Goal: Information Seeking & Learning: Learn about a topic

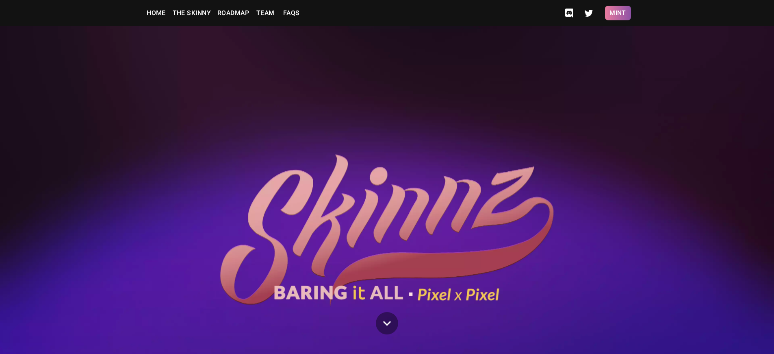
click at [618, 13] on button "Mint" at bounding box center [618, 13] width 26 height 15
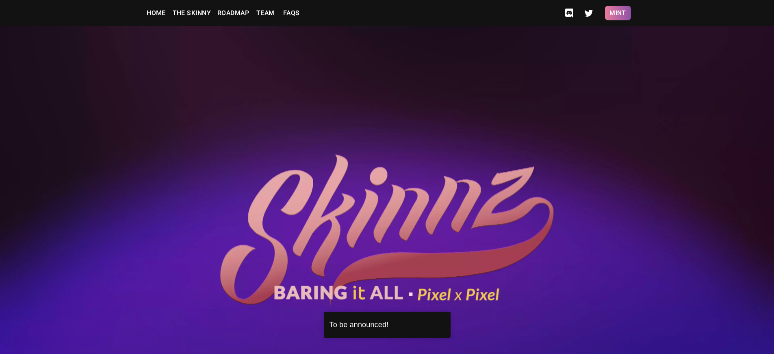
click at [618, 13] on button "Mint" at bounding box center [618, 13] width 26 height 15
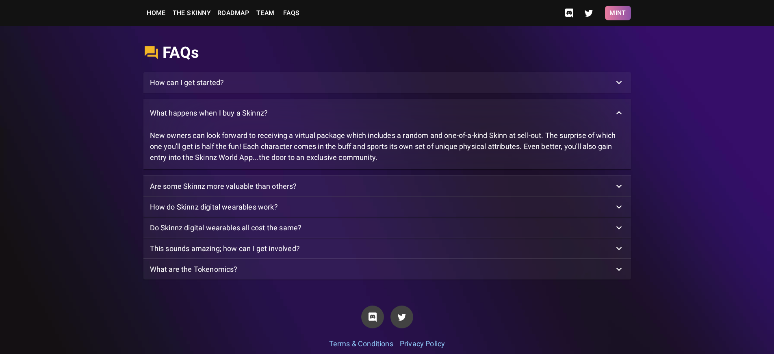
click at [618, 13] on button "Mint" at bounding box center [618, 13] width 26 height 15
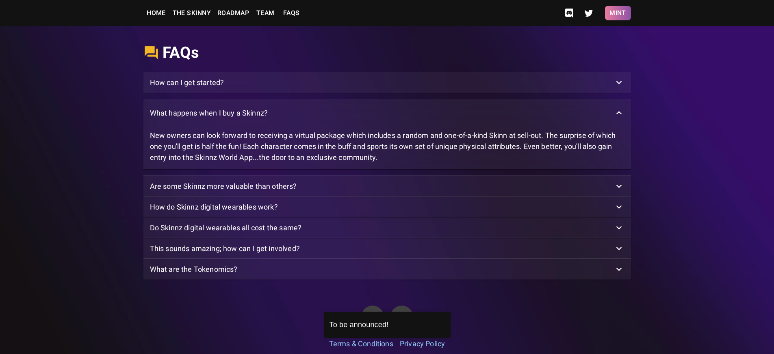
click at [618, 13] on button "Mint" at bounding box center [618, 13] width 26 height 15
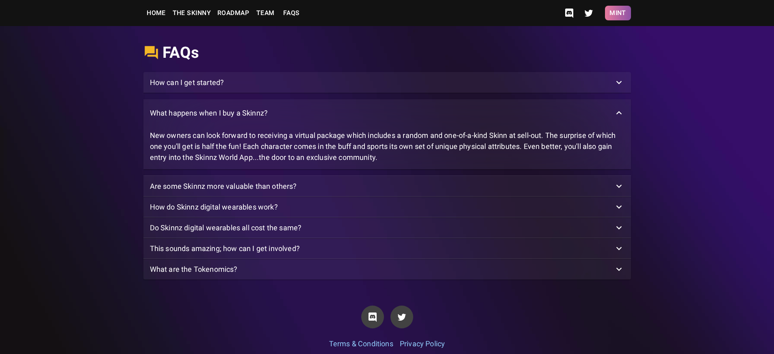
click at [618, 13] on button "Mint" at bounding box center [618, 13] width 26 height 15
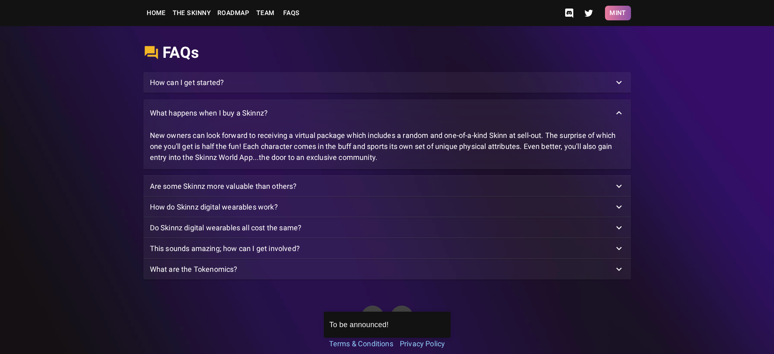
click at [618, 13] on button "Mint" at bounding box center [618, 13] width 26 height 15
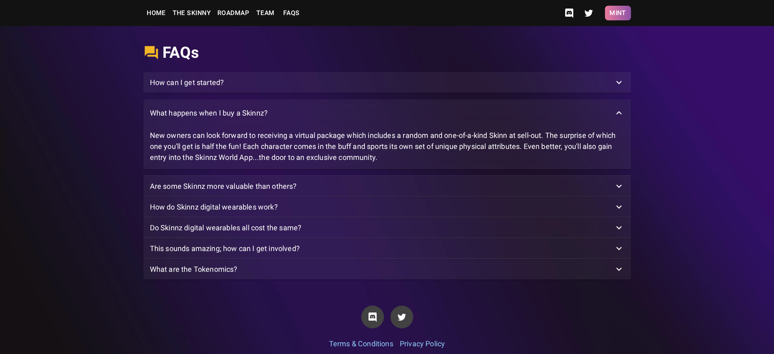
click at [618, 13] on button "Mint" at bounding box center [618, 13] width 26 height 15
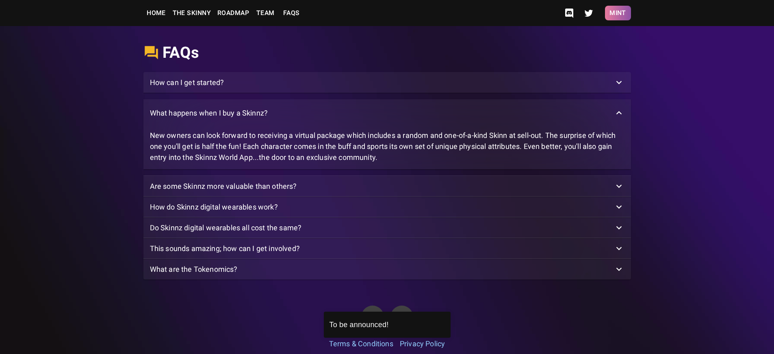
click at [618, 13] on button "Mint" at bounding box center [618, 13] width 26 height 15
click at [209, 118] on p "What happens when I buy a Skinnz?" at bounding box center [209, 112] width 118 height 11
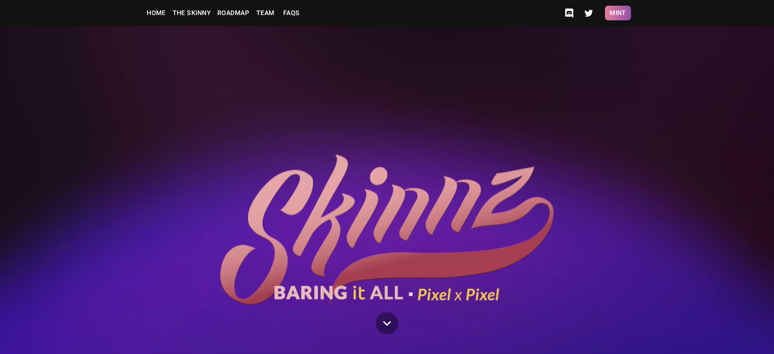
click at [618, 13] on button "Mint" at bounding box center [618, 13] width 26 height 15
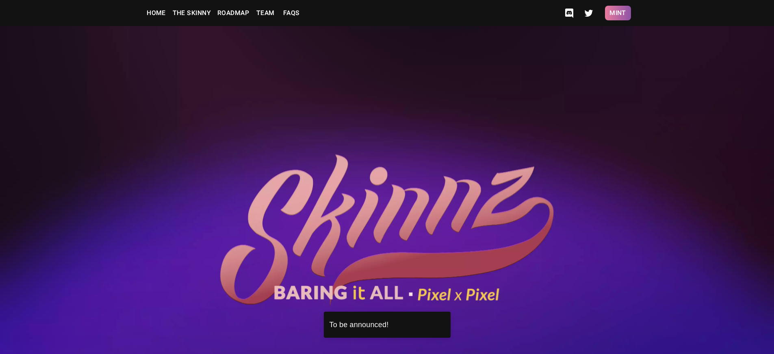
click at [618, 13] on button "Mint" at bounding box center [618, 13] width 26 height 15
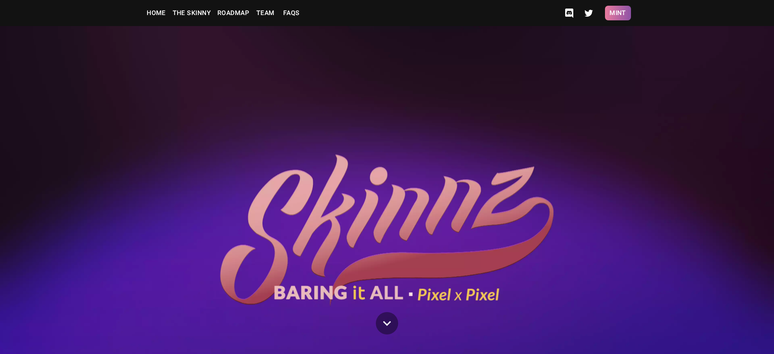
click at [618, 13] on button "Mint" at bounding box center [618, 13] width 26 height 15
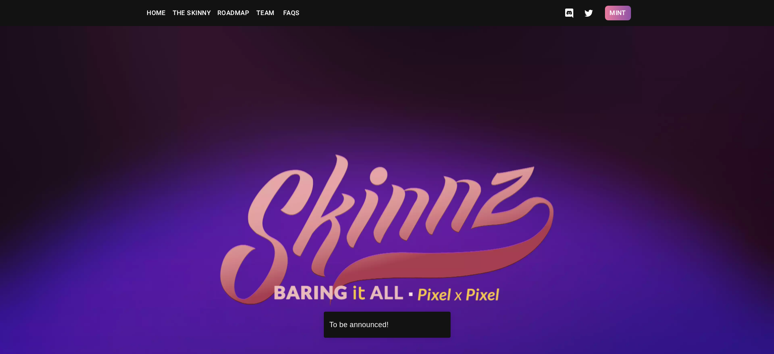
scroll to position [2126, 0]
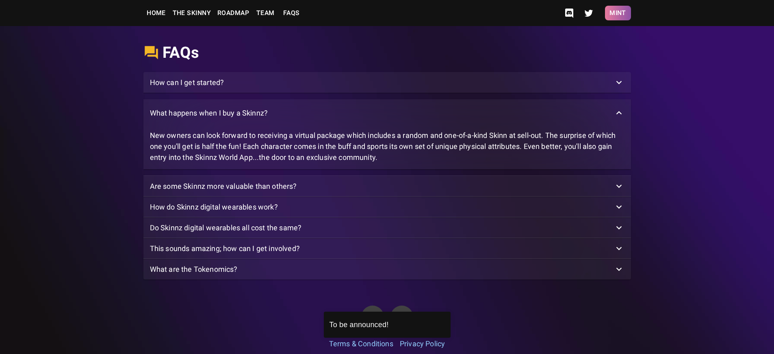
click at [618, 13] on button "Mint" at bounding box center [618, 13] width 26 height 15
click at [209, 118] on p "What happens when I buy a Skinnz?" at bounding box center [209, 112] width 118 height 11
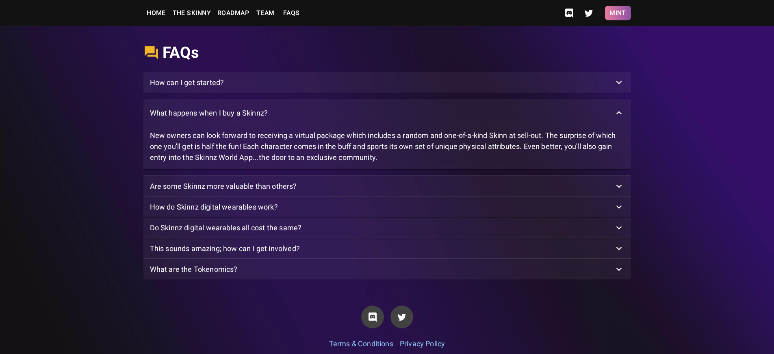
click at [618, 13] on button "Mint" at bounding box center [618, 13] width 26 height 15
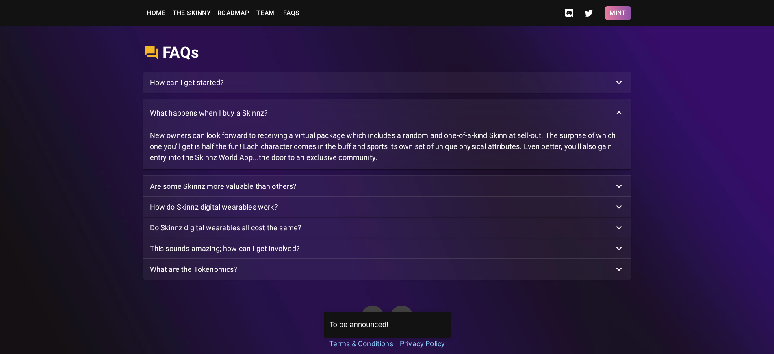
click at [618, 13] on button "Mint" at bounding box center [618, 13] width 26 height 15
click at [209, 118] on p "What happens when I buy a Skinnz?" at bounding box center [209, 112] width 118 height 11
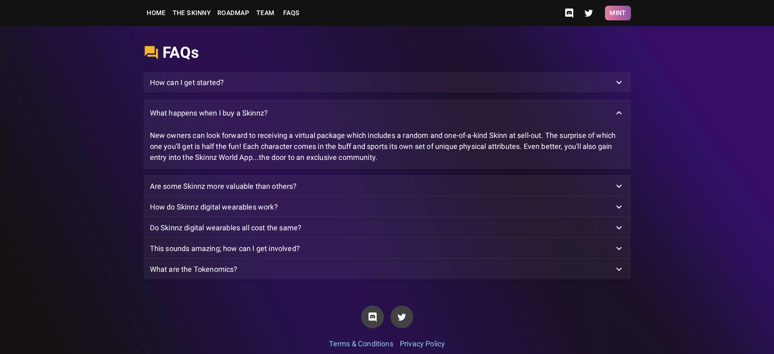
click at [618, 13] on button "Mint" at bounding box center [618, 13] width 26 height 15
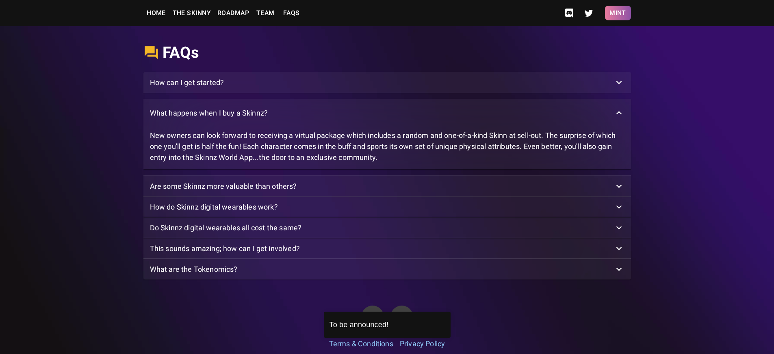
click at [618, 13] on button "Mint" at bounding box center [618, 13] width 26 height 15
click at [209, 118] on p "What happens when I buy a Skinnz?" at bounding box center [209, 112] width 118 height 11
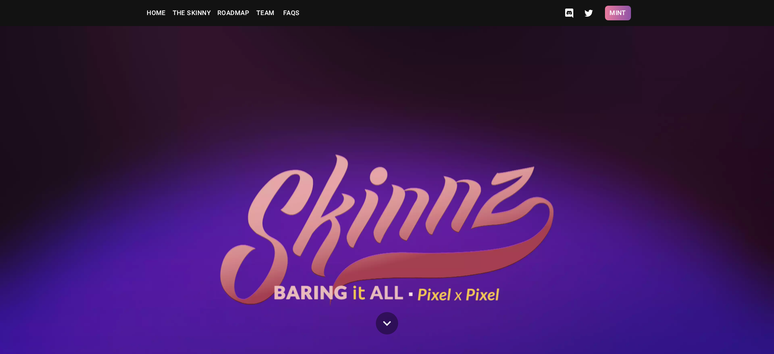
click at [618, 13] on button "Mint" at bounding box center [618, 13] width 26 height 15
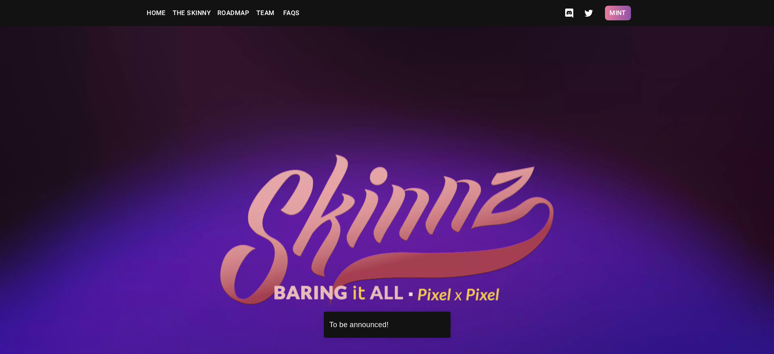
click at [618, 13] on button "Mint" at bounding box center [618, 13] width 26 height 15
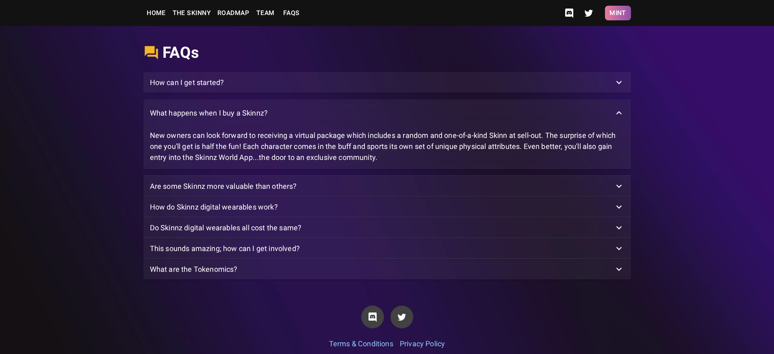
click at [618, 13] on button "Mint" at bounding box center [618, 13] width 26 height 15
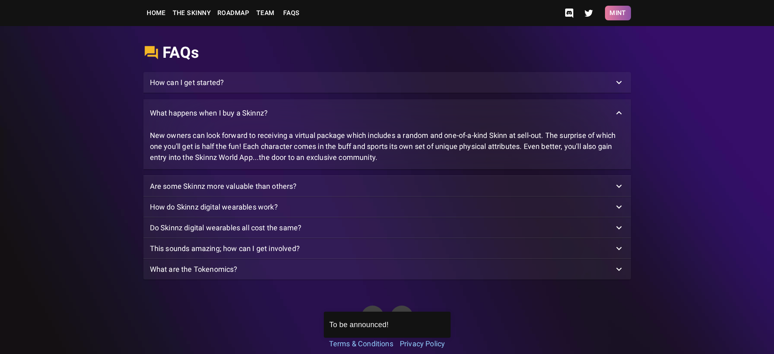
click at [618, 13] on button "Mint" at bounding box center [618, 13] width 26 height 15
click at [187, 88] on p "How can I get started?" at bounding box center [187, 82] width 74 height 11
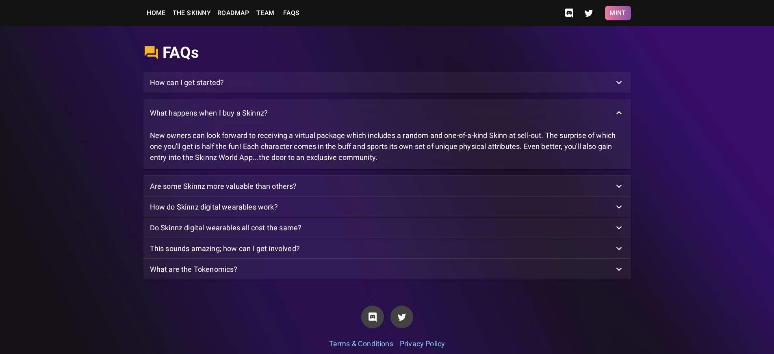
click at [618, 13] on button "Mint" at bounding box center [618, 13] width 26 height 15
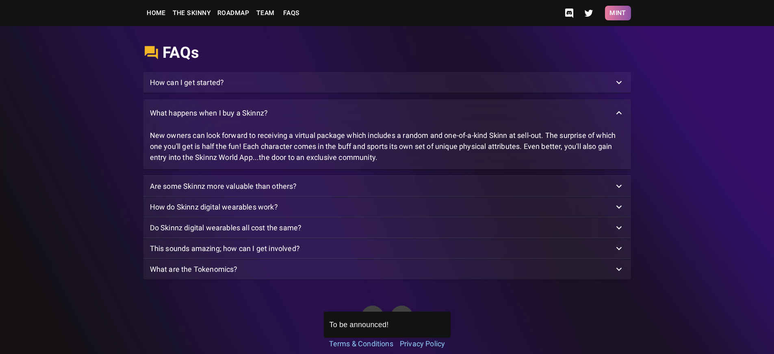
click at [618, 13] on button "Mint" at bounding box center [618, 13] width 26 height 15
click at [187, 88] on p "How can I get started?" at bounding box center [187, 82] width 74 height 11
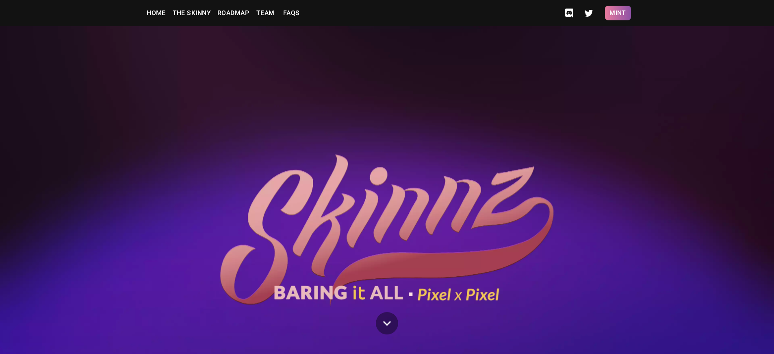
click at [618, 13] on button "Mint" at bounding box center [618, 13] width 26 height 15
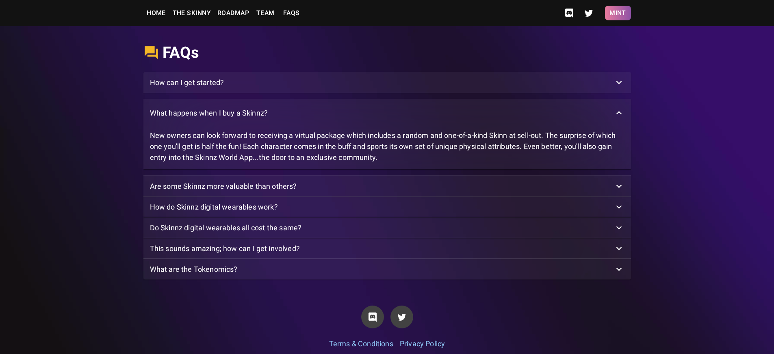
click at [618, 13] on button "Mint" at bounding box center [618, 13] width 26 height 15
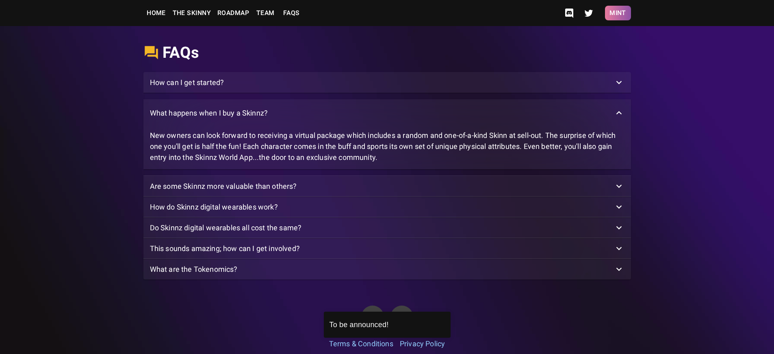
click at [618, 13] on button "Mint" at bounding box center [618, 13] width 26 height 15
click at [193, 274] on p "What are the Tokenomics?" at bounding box center [194, 268] width 88 height 11
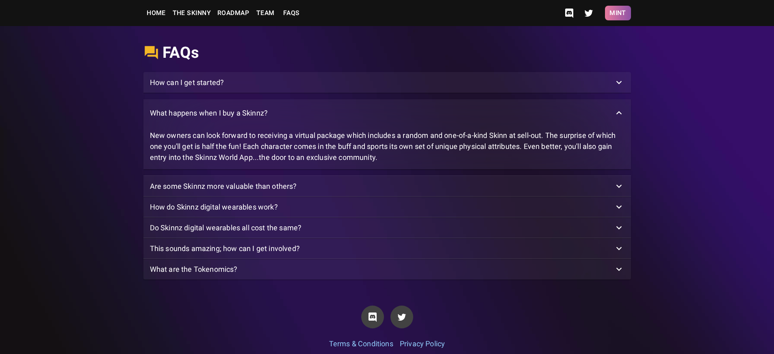
click at [618, 13] on button "Mint" at bounding box center [618, 13] width 26 height 15
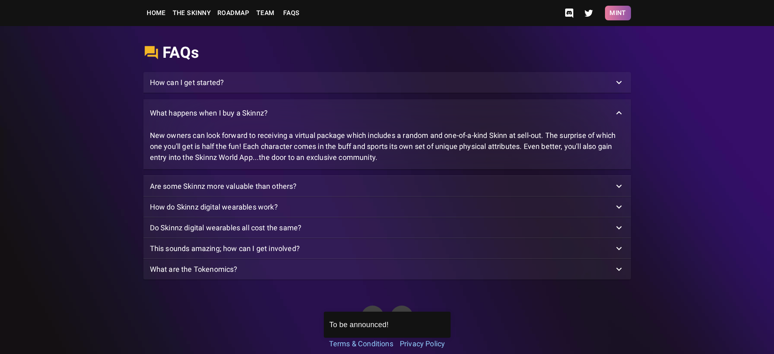
click at [618, 13] on button "Mint" at bounding box center [618, 13] width 26 height 15
click at [193, 274] on p "What are the Tokenomics?" at bounding box center [194, 268] width 88 height 11
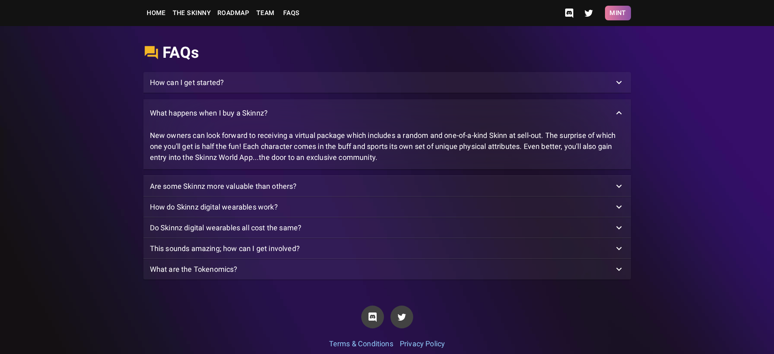
click at [618, 13] on button "Mint" at bounding box center [618, 13] width 26 height 15
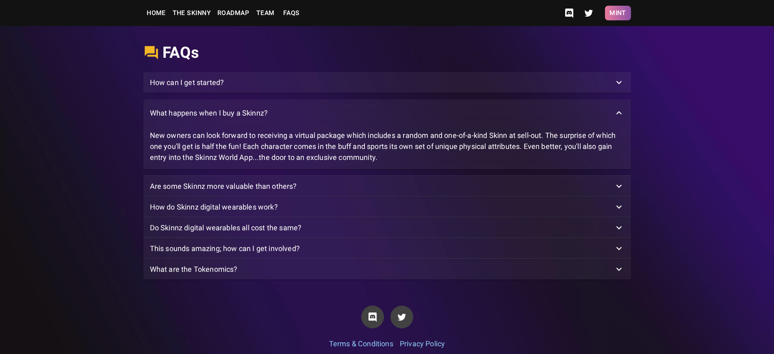
click at [618, 13] on button "Mint" at bounding box center [618, 13] width 26 height 15
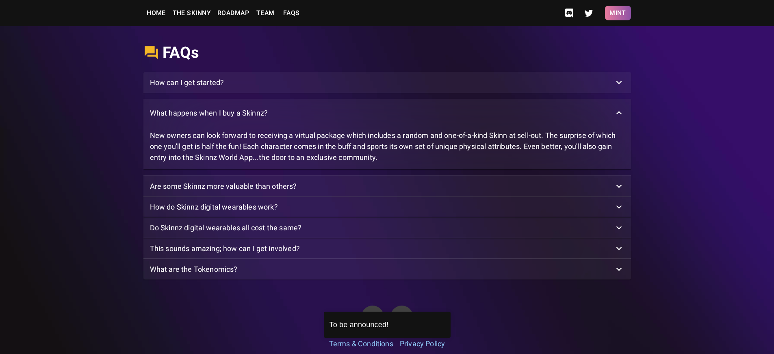
click at [618, 13] on button "Mint" at bounding box center [618, 13] width 26 height 15
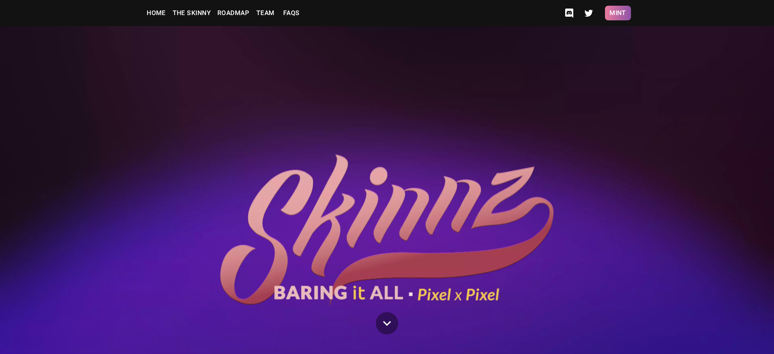
click at [618, 13] on button "Mint" at bounding box center [618, 13] width 26 height 15
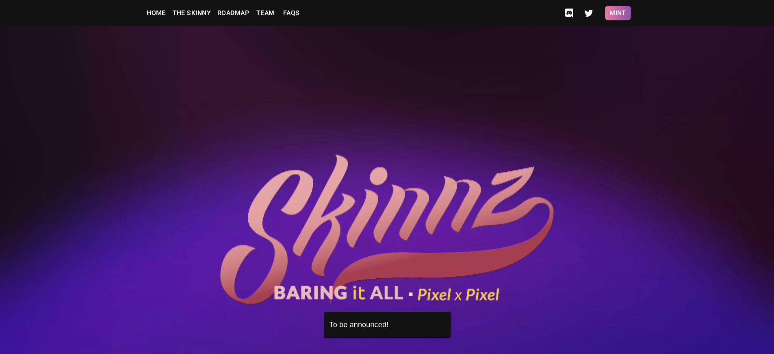
click at [618, 13] on button "Mint" at bounding box center [618, 13] width 26 height 15
